Goal: Task Accomplishment & Management: Use online tool/utility

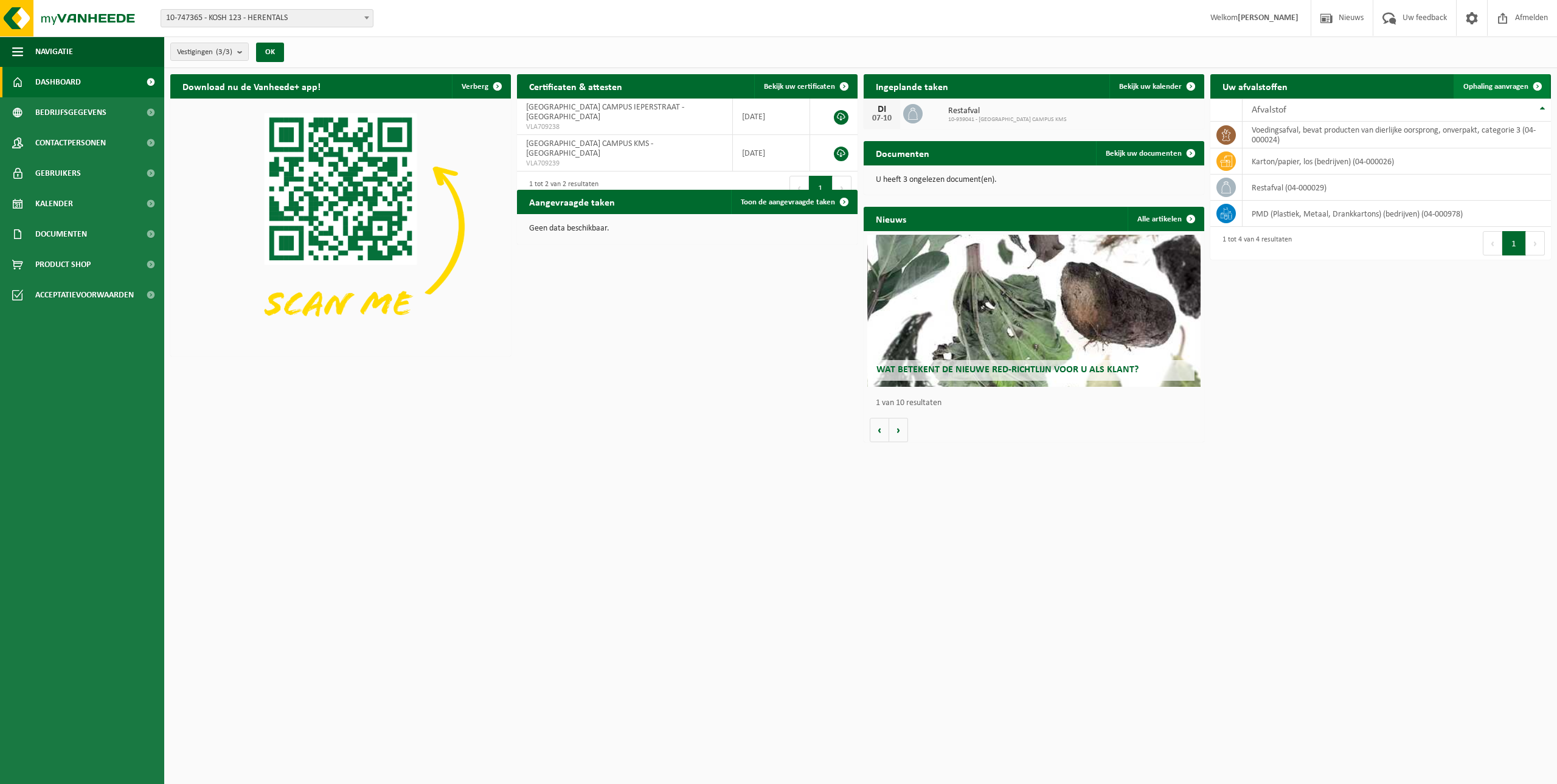
click at [1498, 84] on span "Ophaling aanvragen" at bounding box center [1496, 87] width 65 height 8
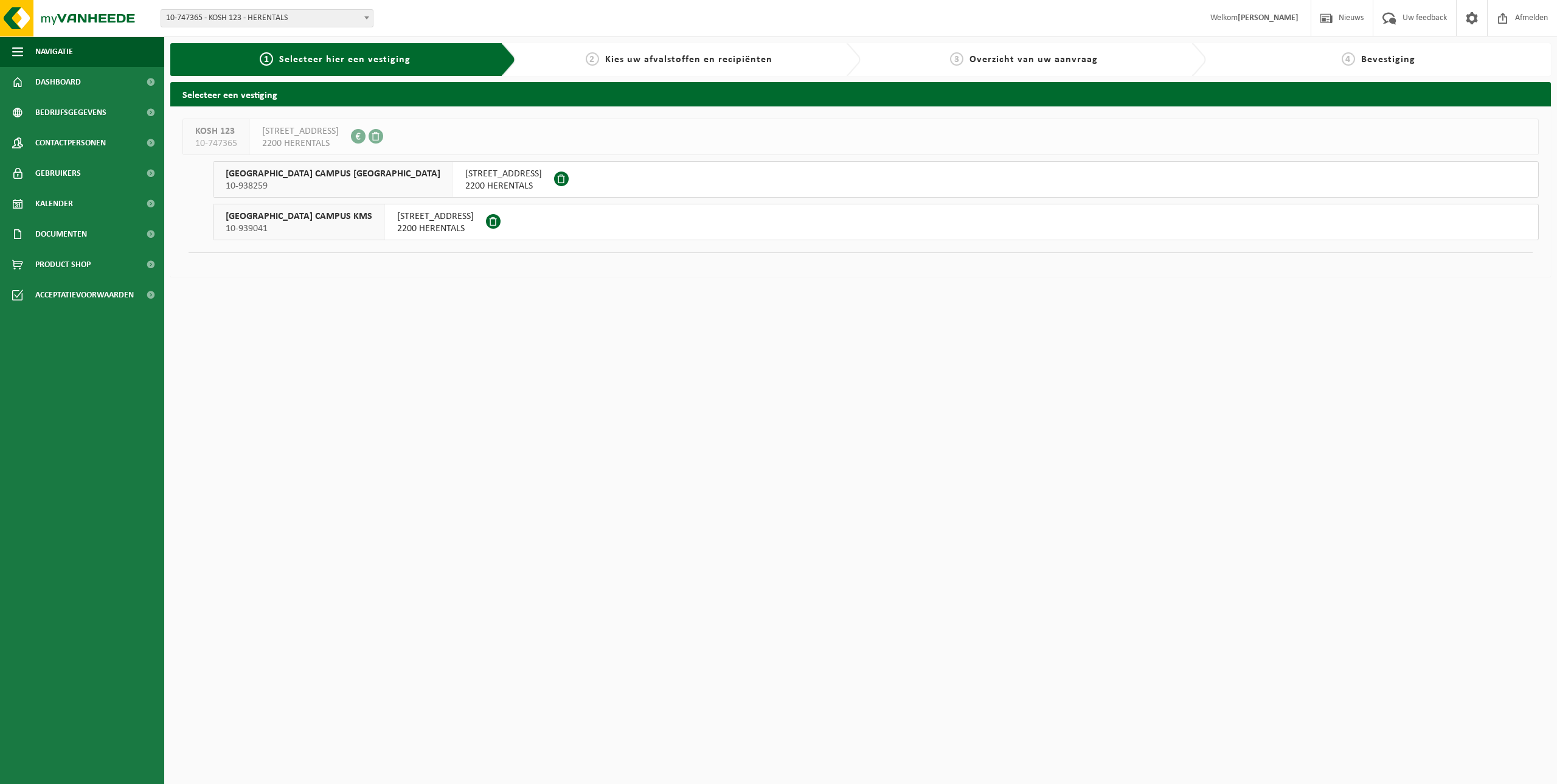
click at [397, 228] on span "2200 HERENTALS" at bounding box center [435, 229] width 77 height 12
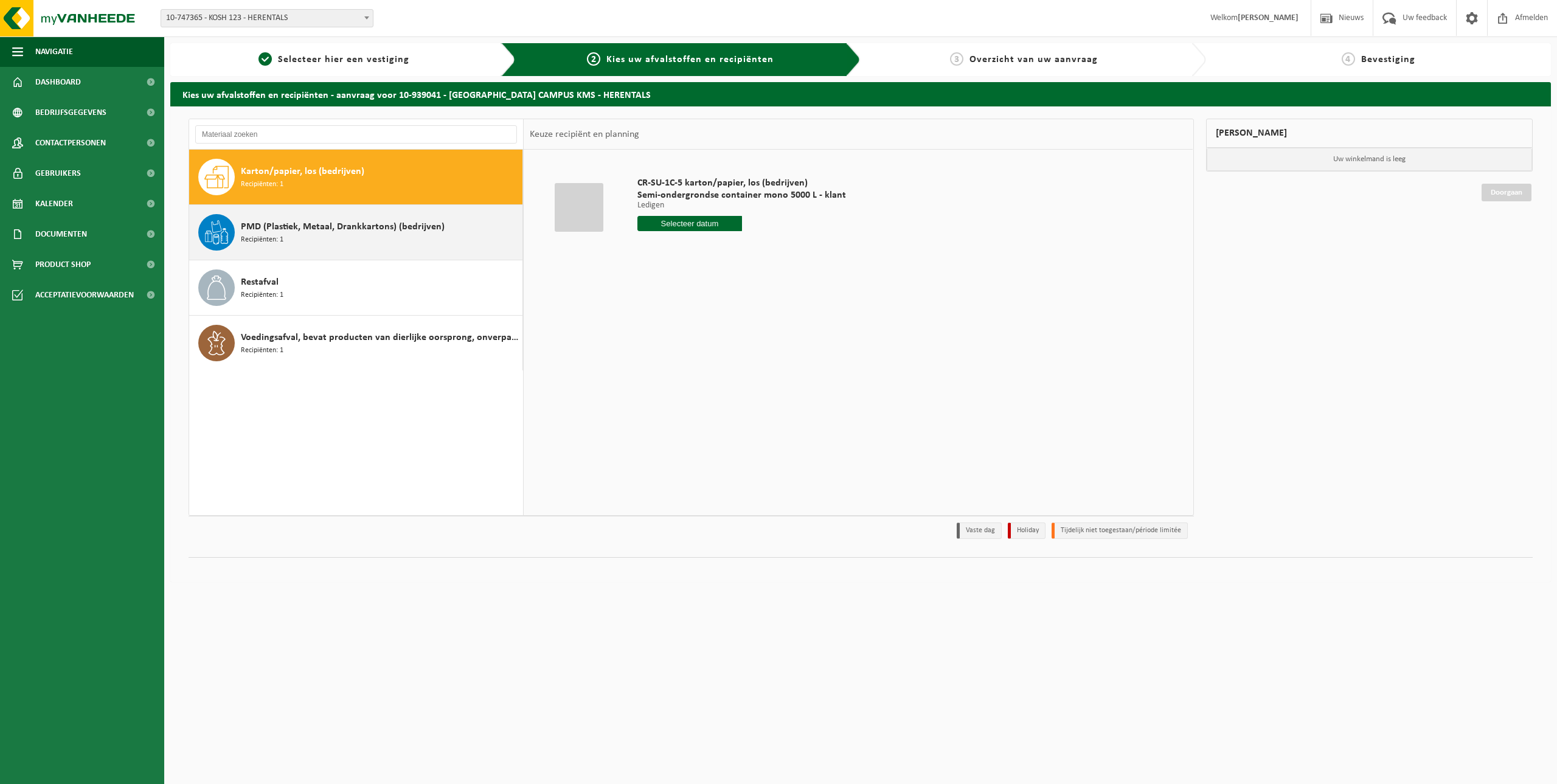
click at [280, 223] on span "PMD (Plastiek, Metaal, Drankkartons) (bedrijven)" at bounding box center [343, 227] width 204 height 15
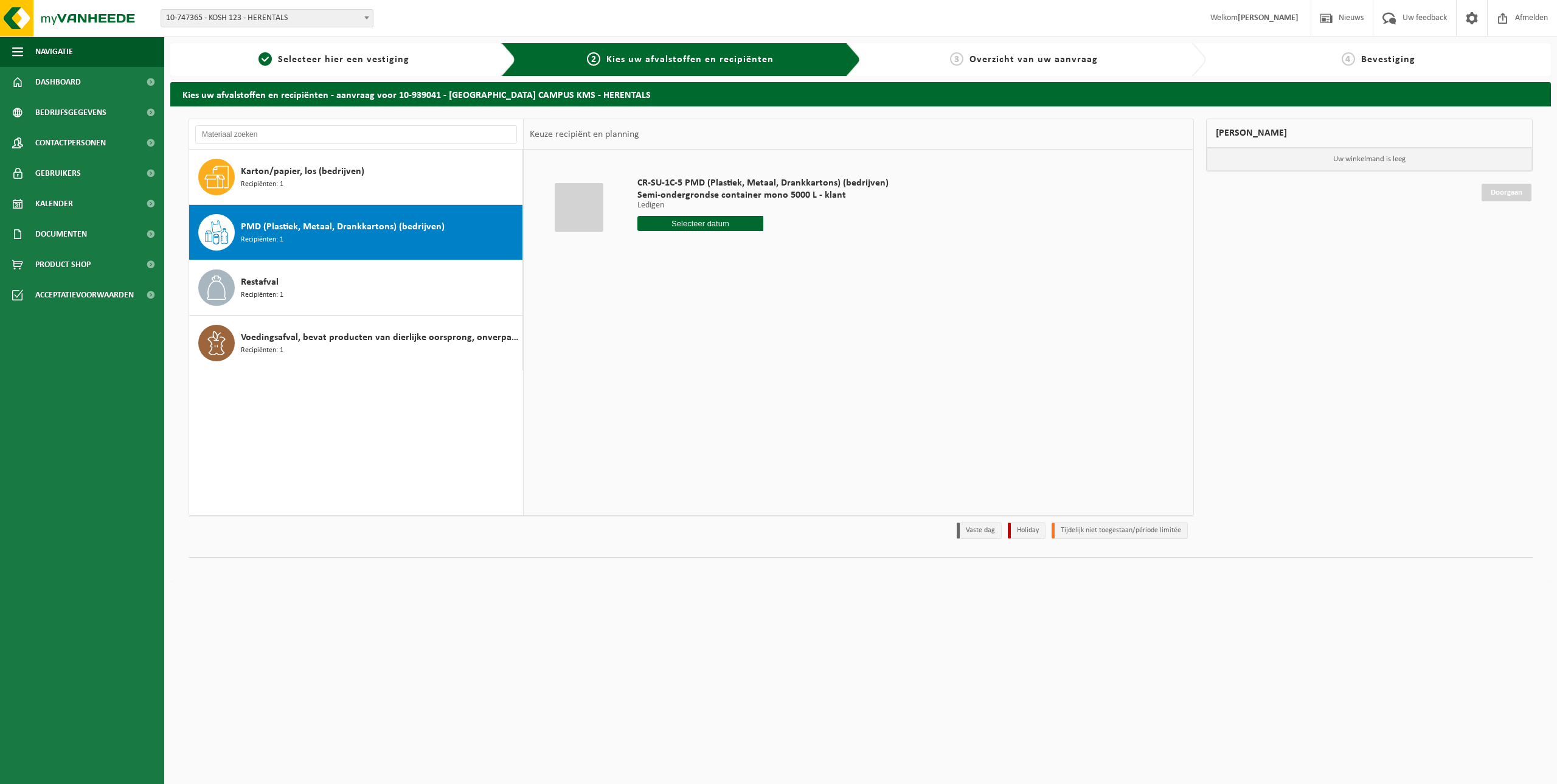
click at [719, 215] on input "text" at bounding box center [700, 222] width 126 height 15
click at [693, 307] on div "8" at bounding box center [692, 312] width 21 height 19
type input "Van 2025-10-08"
click at [687, 271] on button "In winkelmand" at bounding box center [672, 269] width 67 height 19
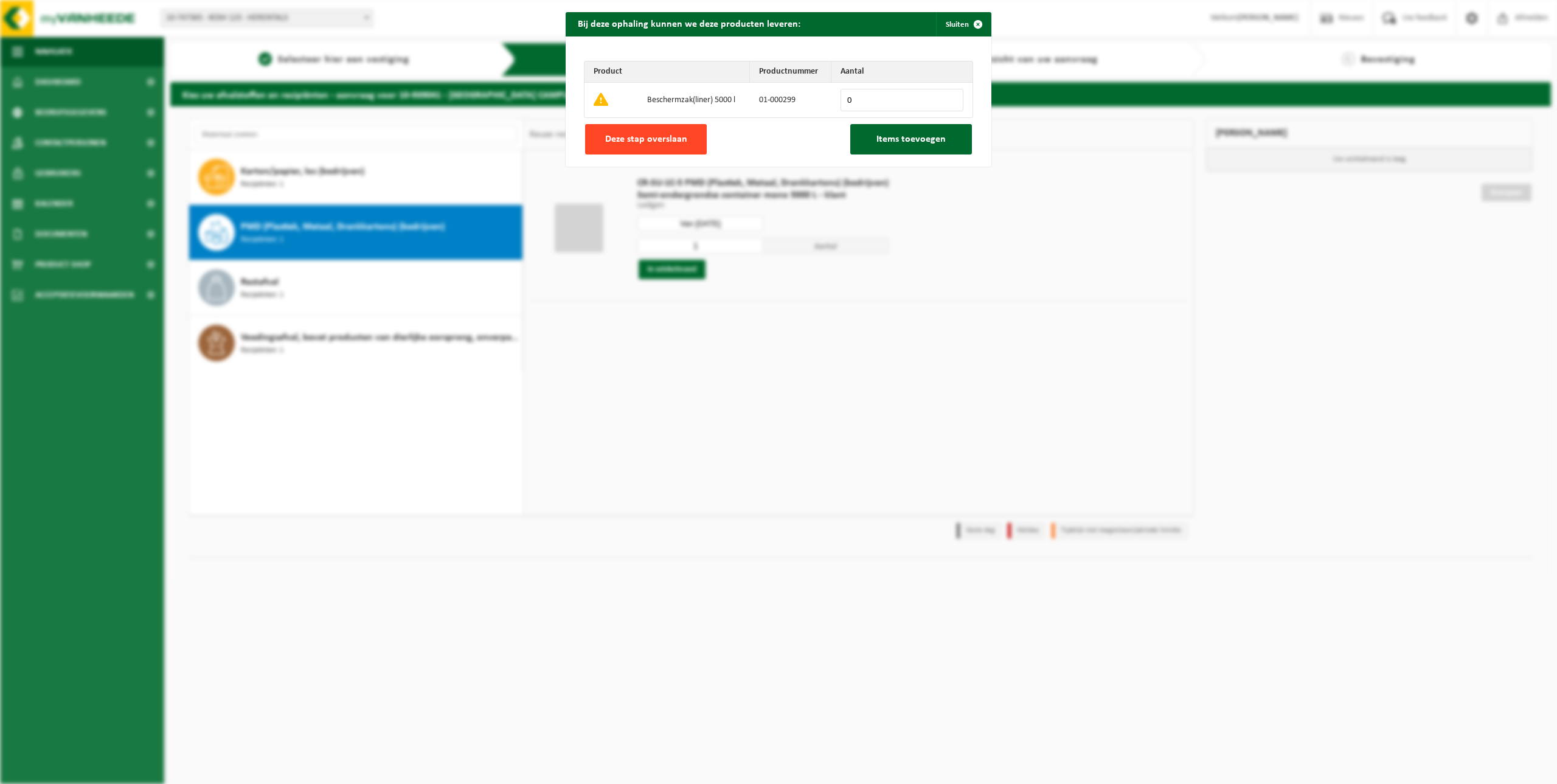
click at [649, 139] on span "Deze stap overslaan" at bounding box center [646, 139] width 82 height 10
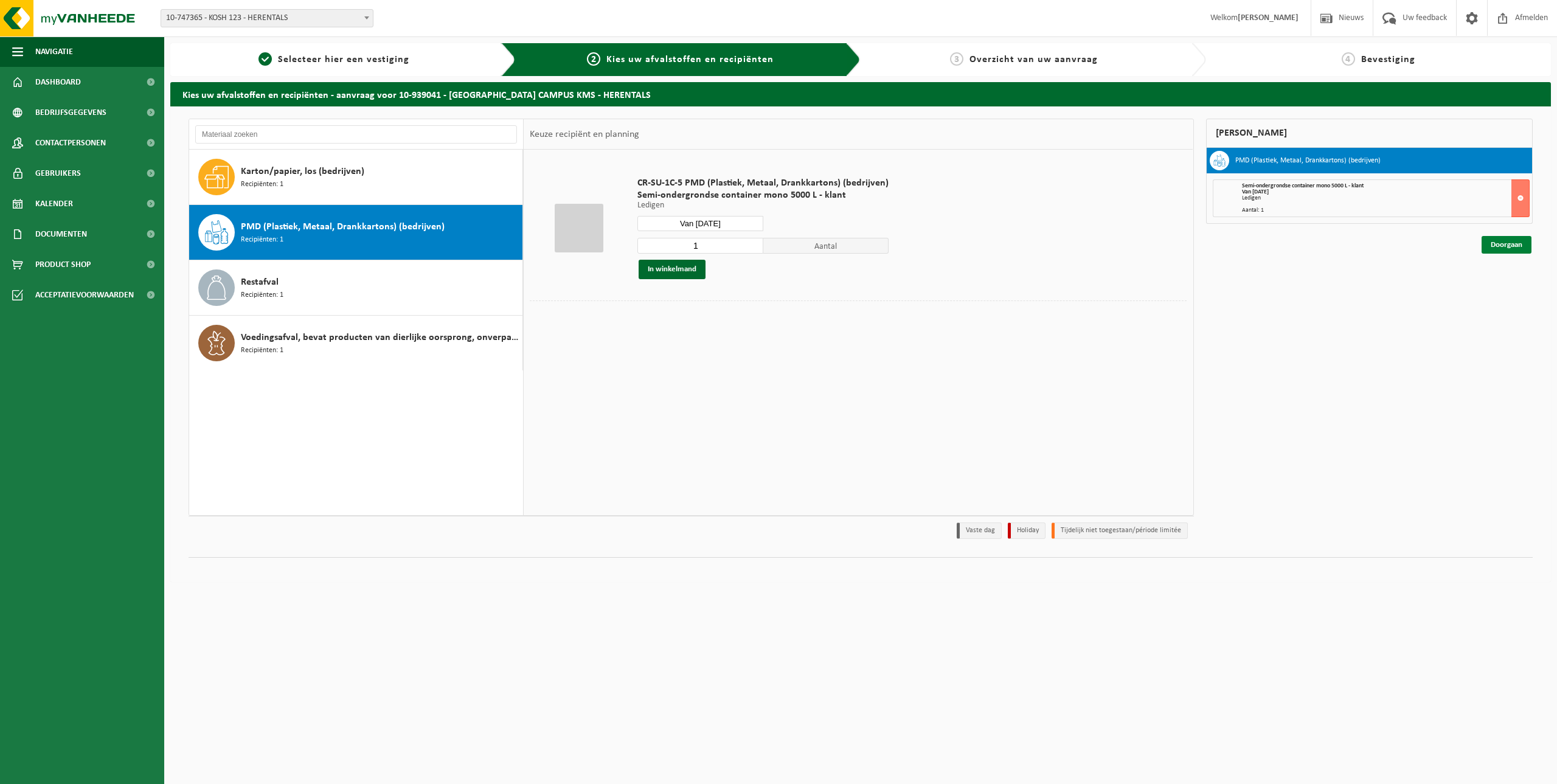
click at [1508, 241] on link "Doorgaan" at bounding box center [1507, 245] width 49 height 18
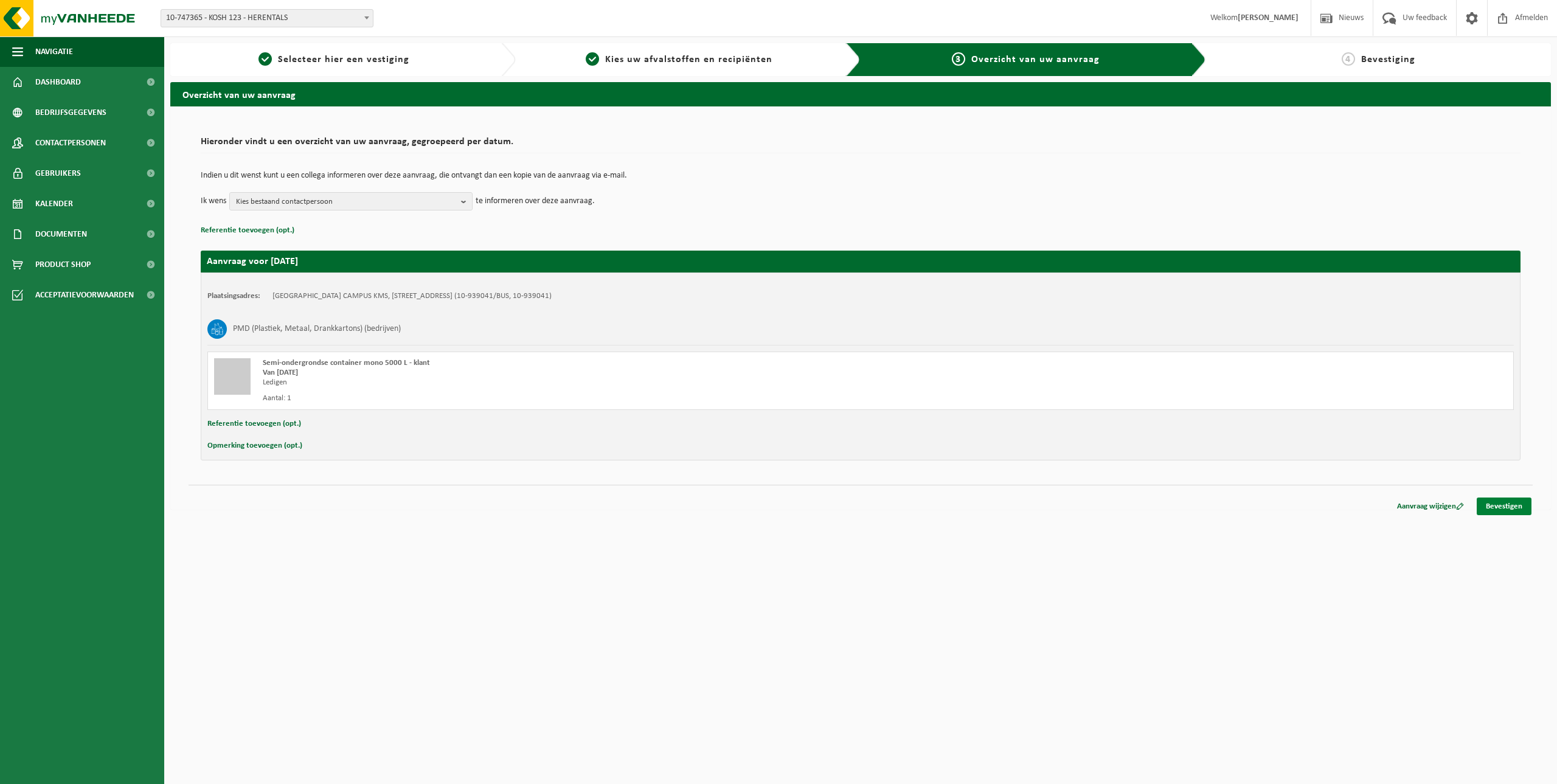
click at [1499, 503] on link "Bevestigen" at bounding box center [1504, 506] width 55 height 18
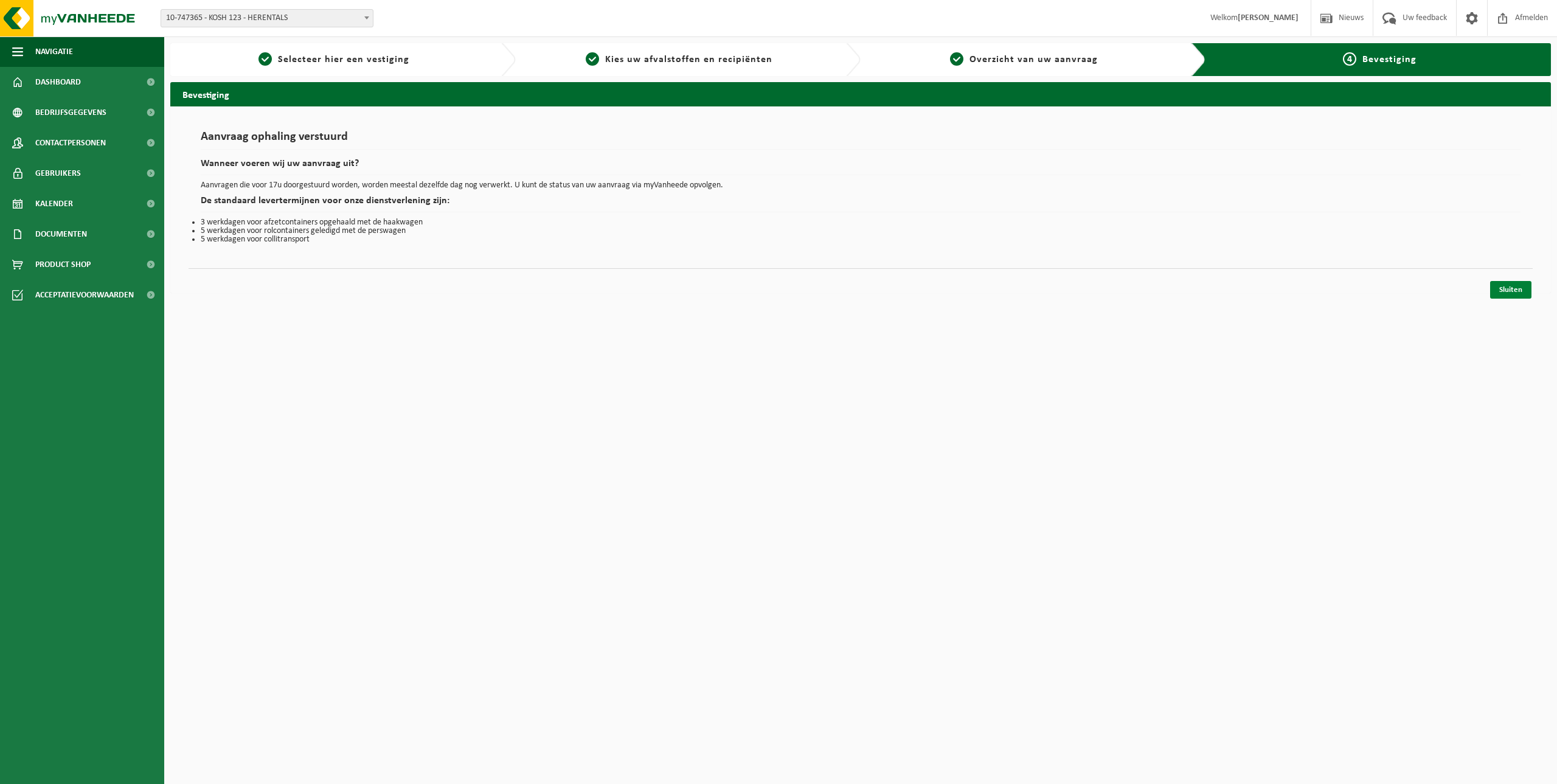
click at [1521, 288] on link "Sluiten" at bounding box center [1510, 290] width 42 height 18
